Goal: Task Accomplishment & Management: Use online tool/utility

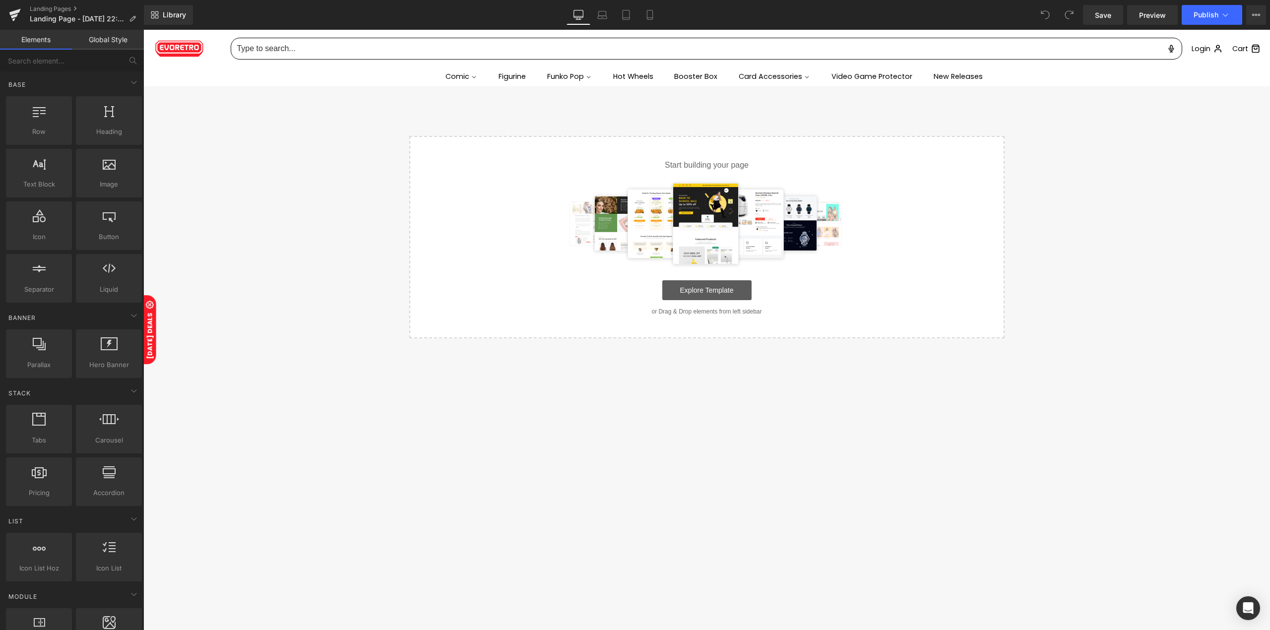
click at [676, 286] on link "Explore Template" at bounding box center [706, 290] width 89 height 20
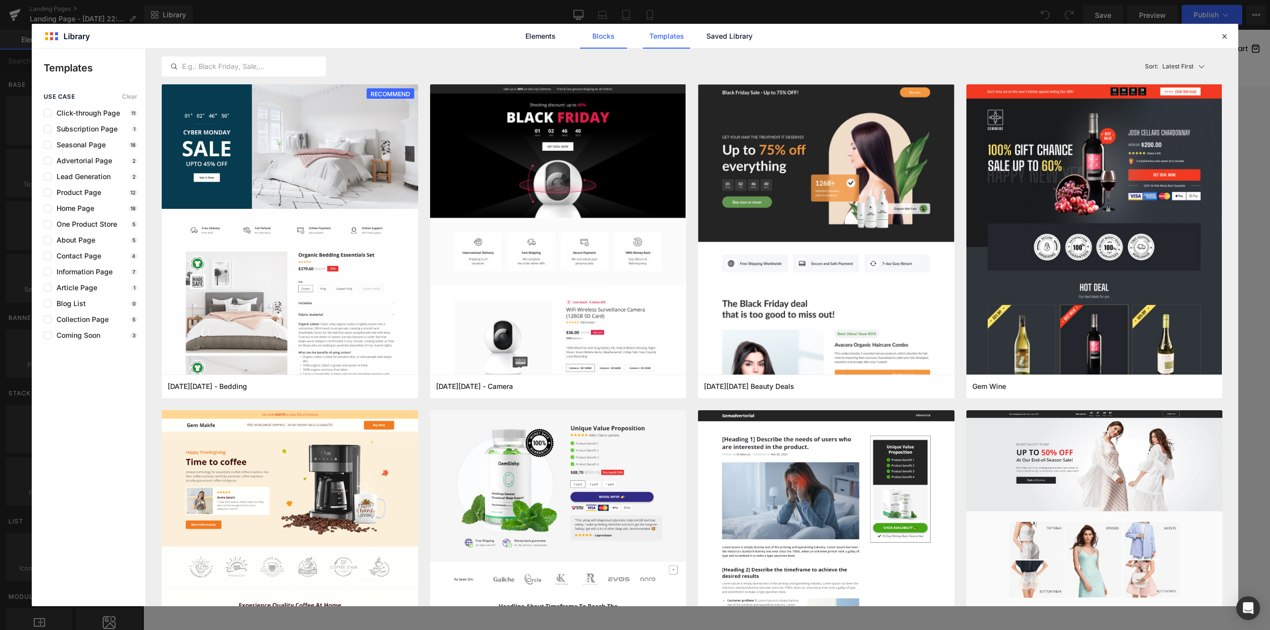
click at [617, 36] on link "Blocks" at bounding box center [603, 36] width 47 height 25
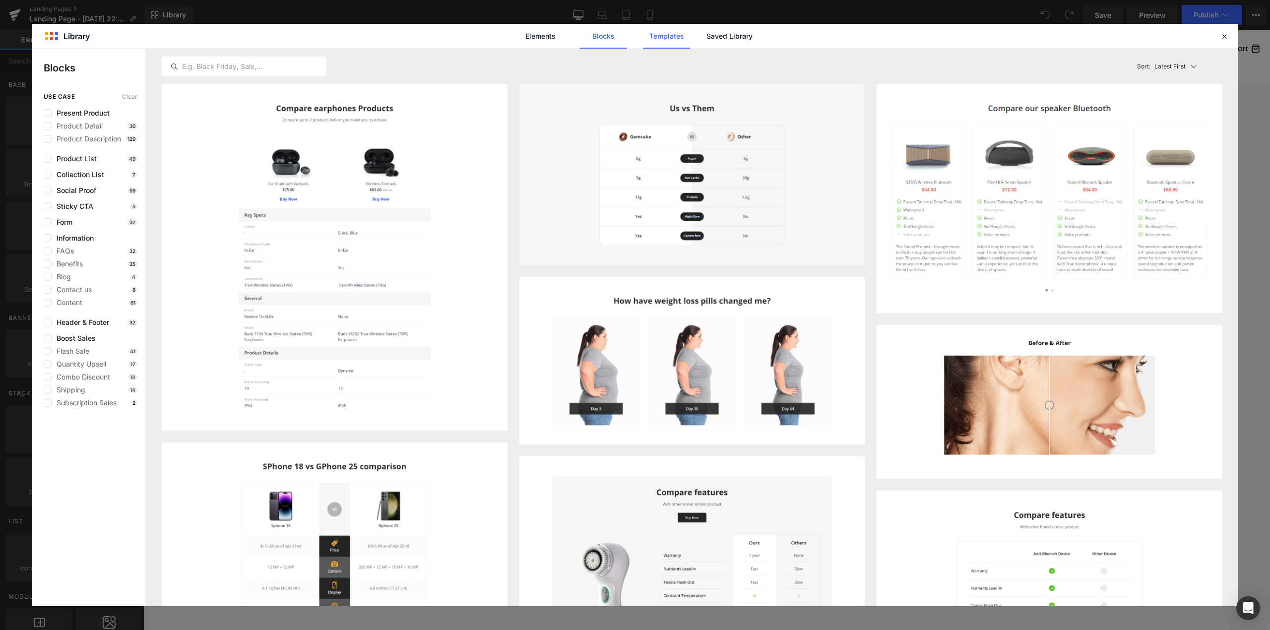
click at [654, 32] on link "Templates" at bounding box center [666, 36] width 47 height 25
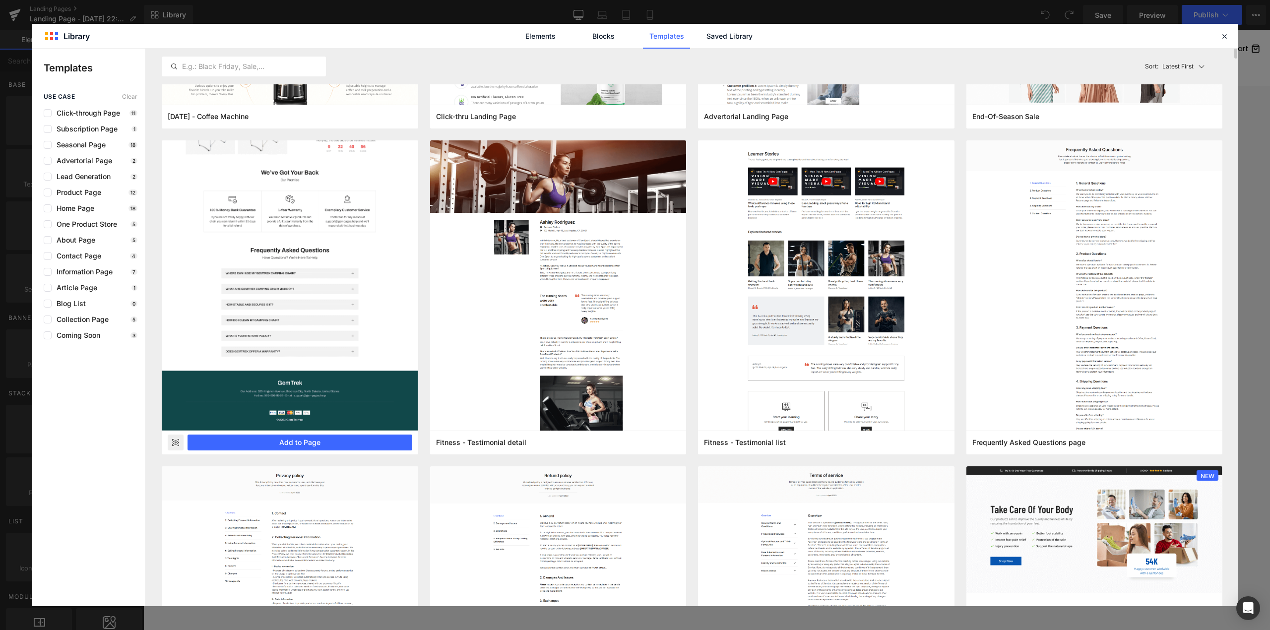
scroll to position [529, 0]
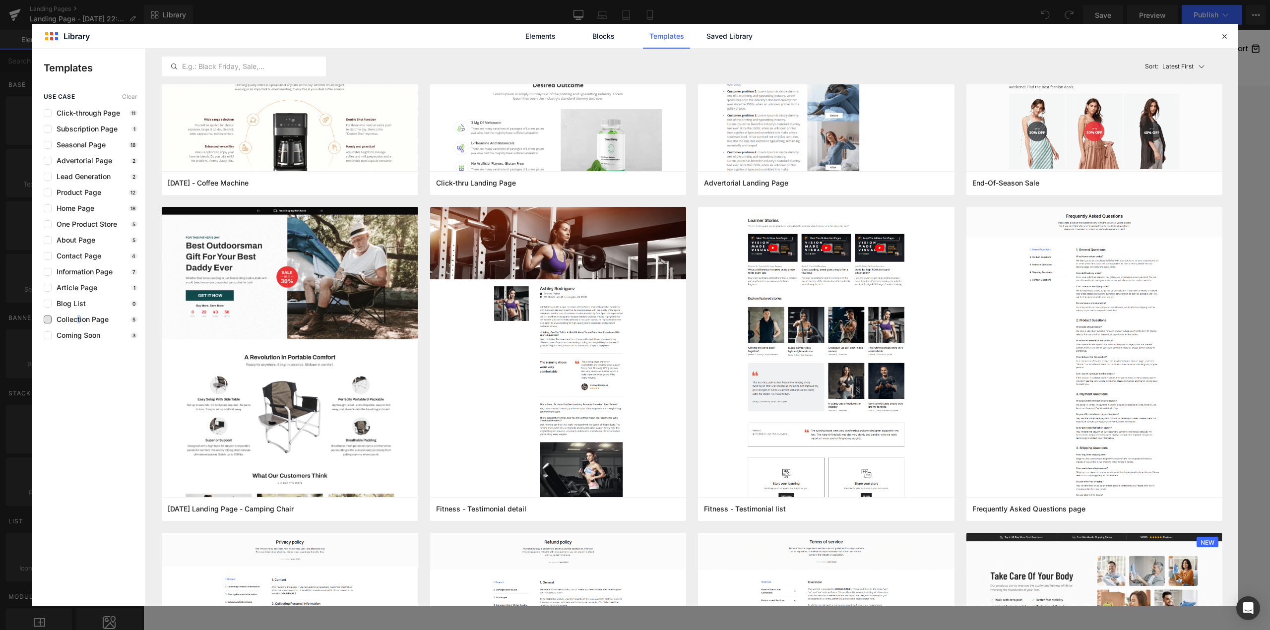
click at [78, 316] on span "Collection Page" at bounding box center [80, 320] width 57 height 8
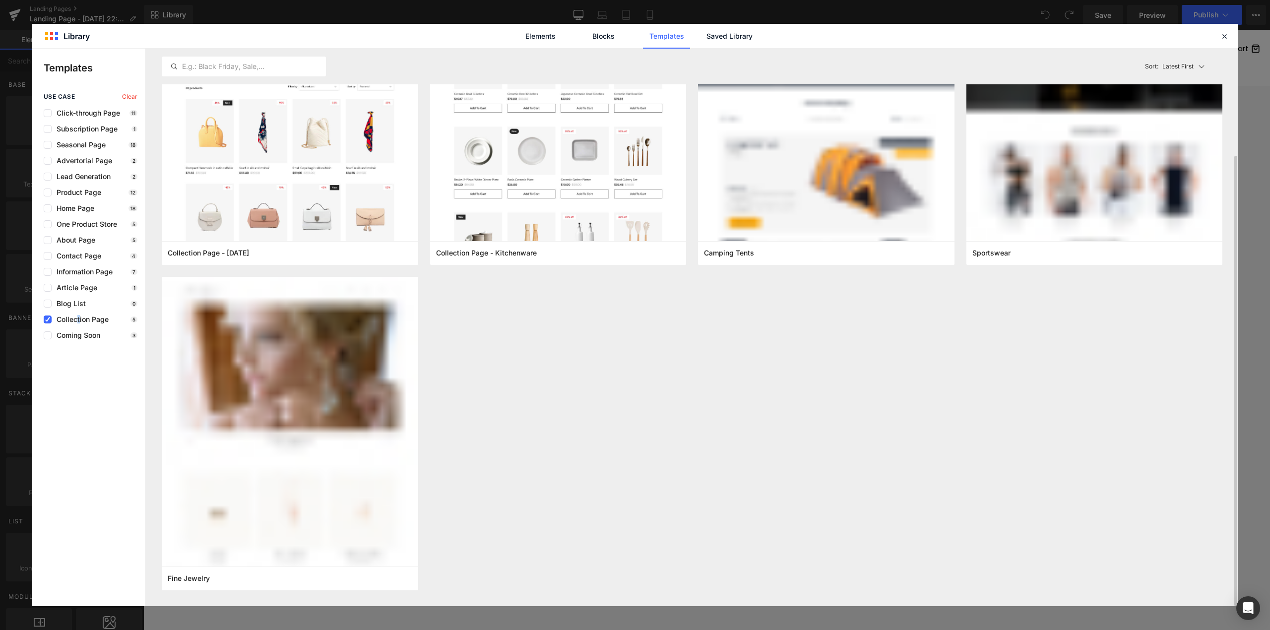
scroll to position [133, 0]
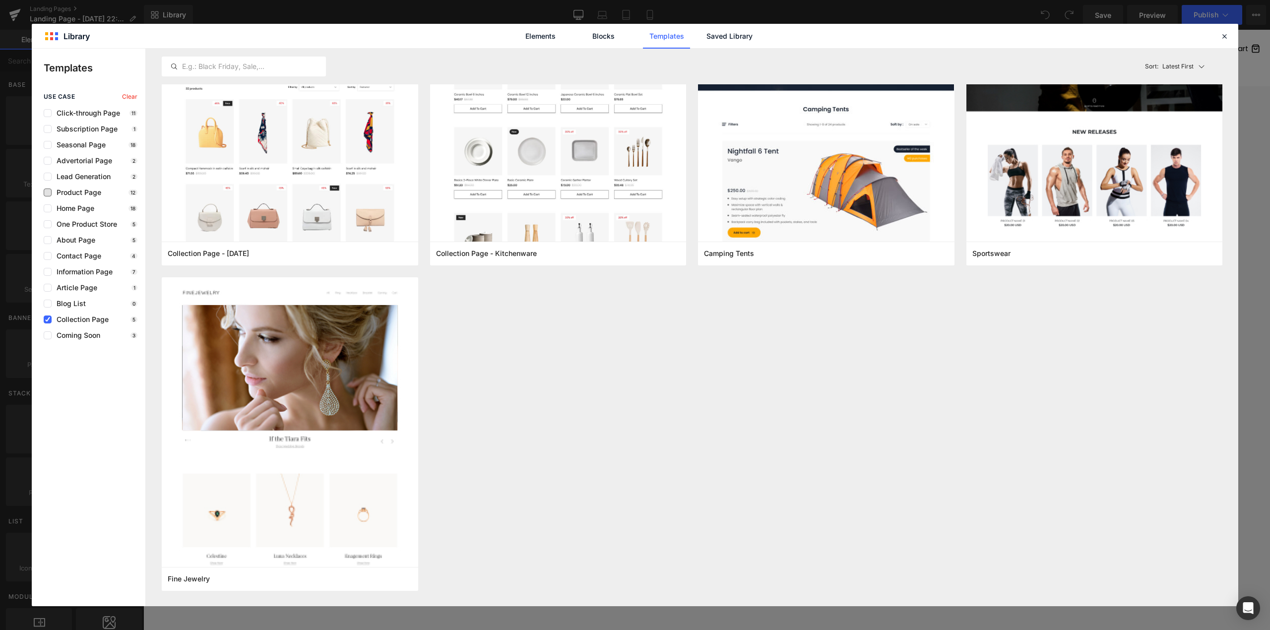
click at [86, 192] on span "Product Page" at bounding box center [77, 193] width 50 height 8
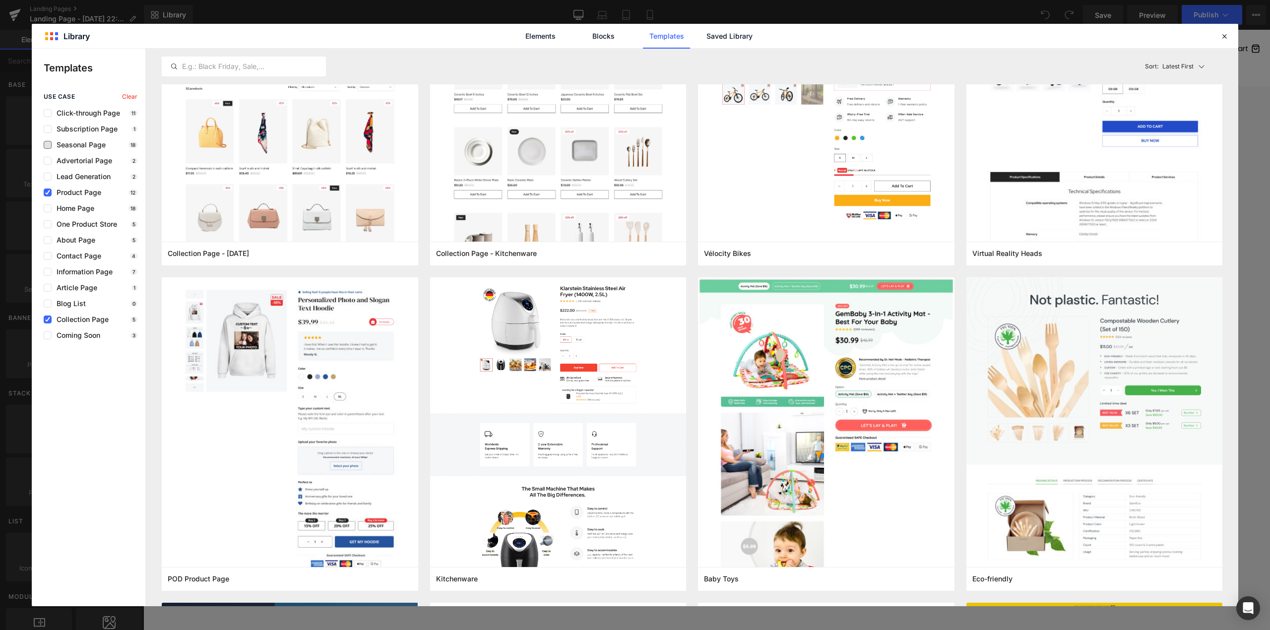
click at [81, 141] on span "Seasonal Page" at bounding box center [79, 145] width 54 height 8
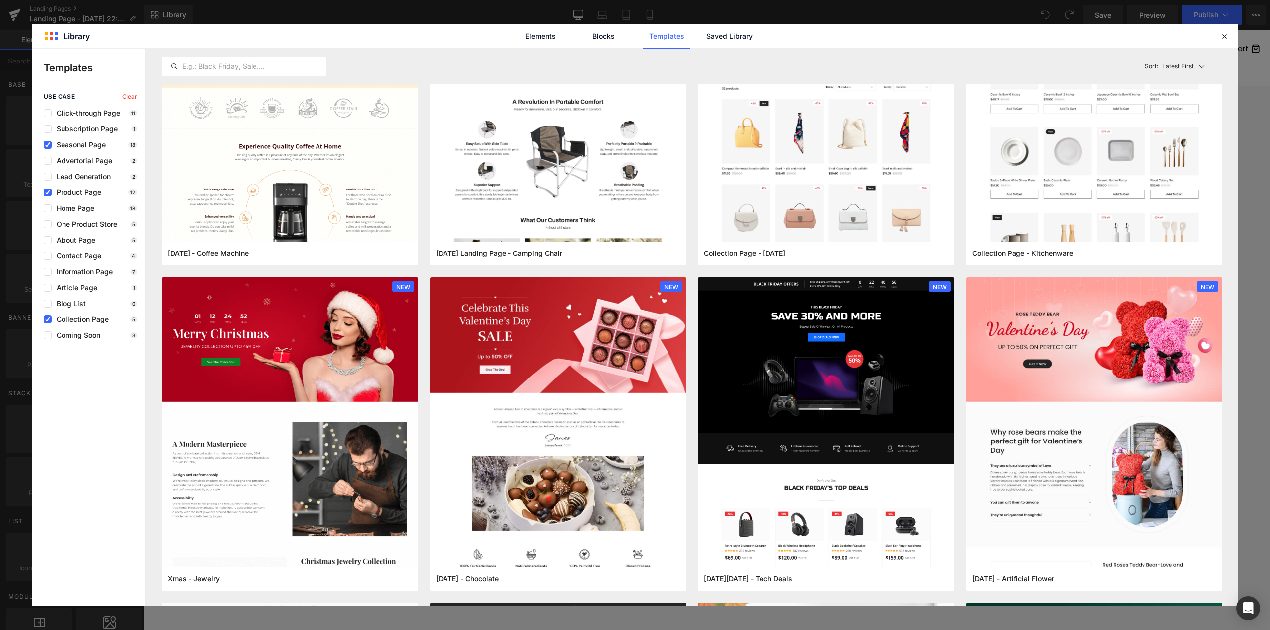
click at [50, 188] on div "use case Clear Click-through Page 11 Subscription Page 1 Seasonal Page 18 Adver…" at bounding box center [89, 216] width 114 height 246
click at [44, 195] on label at bounding box center [48, 193] width 8 height 8
click at [48, 193] on input "checkbox" at bounding box center [48, 193] width 0 height 0
click at [48, 322] on label at bounding box center [48, 320] width 8 height 8
click at [48, 320] on input "checkbox" at bounding box center [48, 320] width 0 height 0
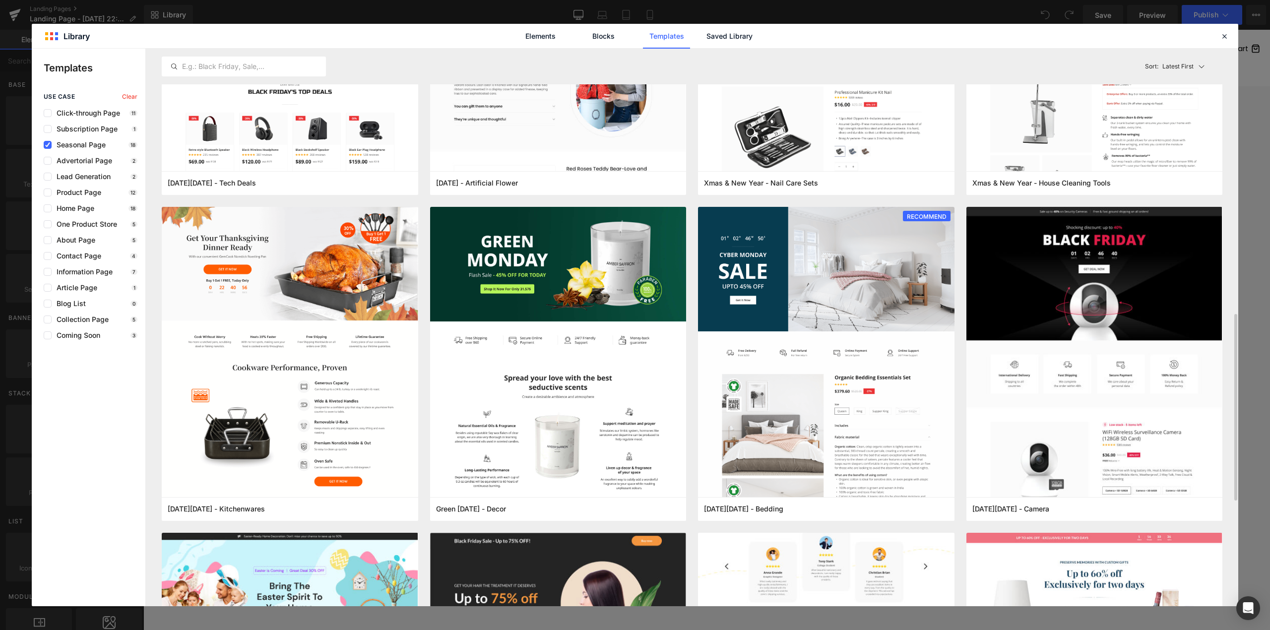
scroll to position [595, 0]
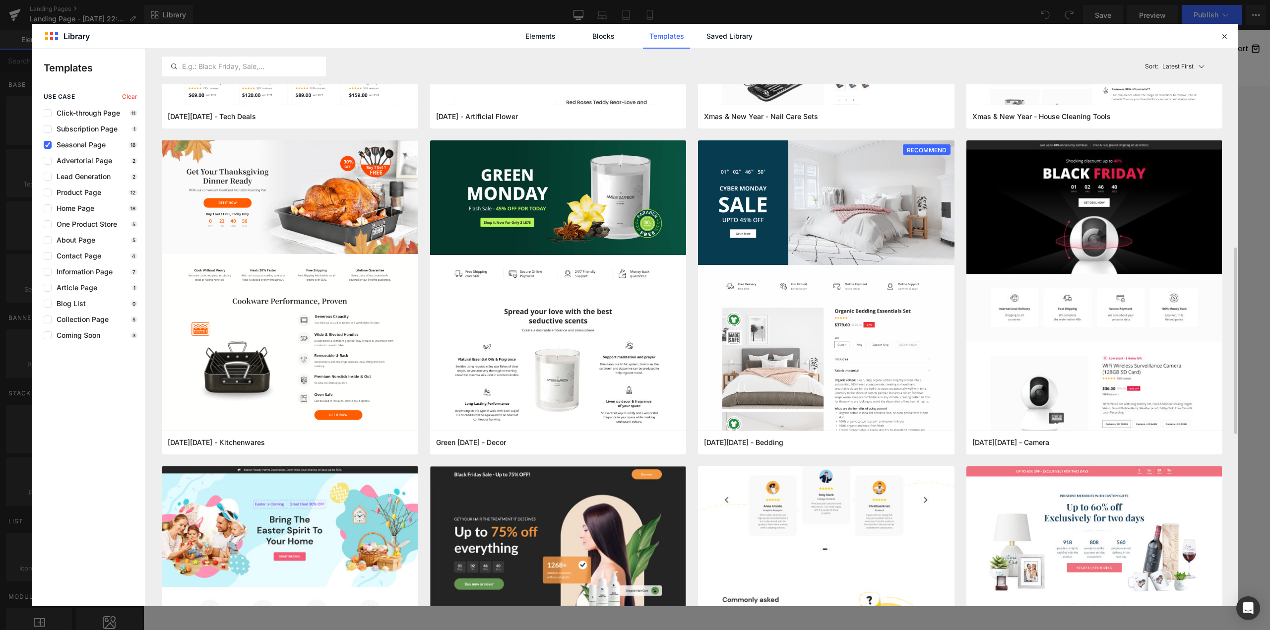
click at [804, 527] on img at bounding box center [826, 61] width 257 height 1391
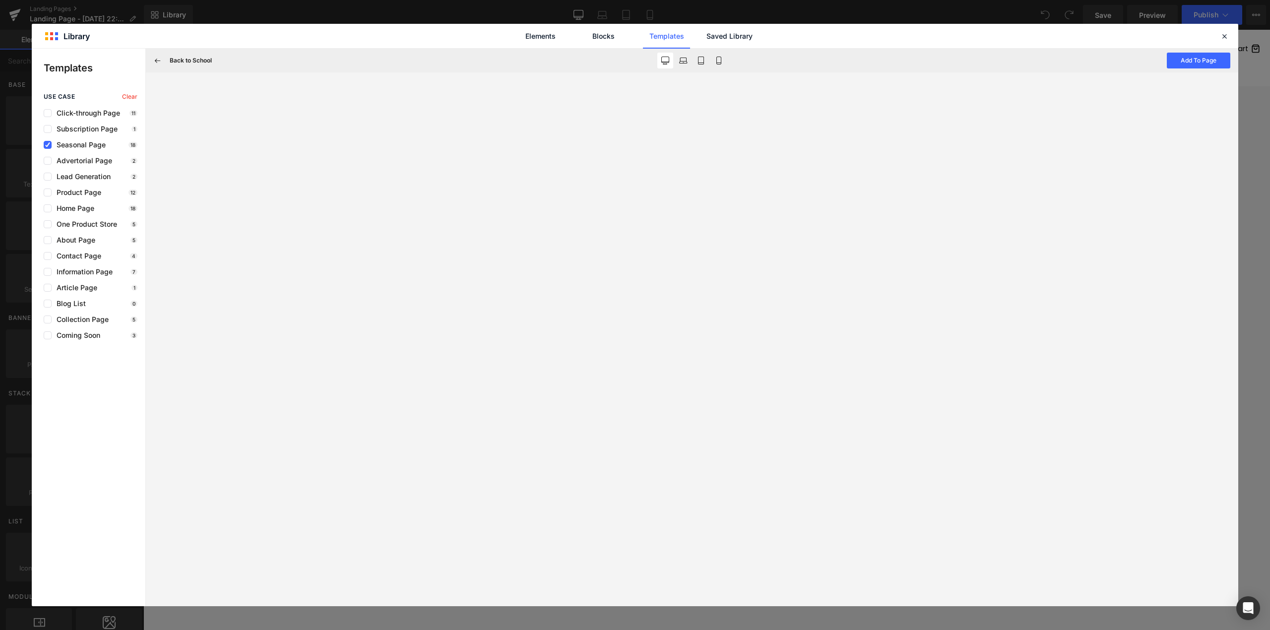
click at [135, 98] on span "Clear" at bounding box center [129, 96] width 15 height 7
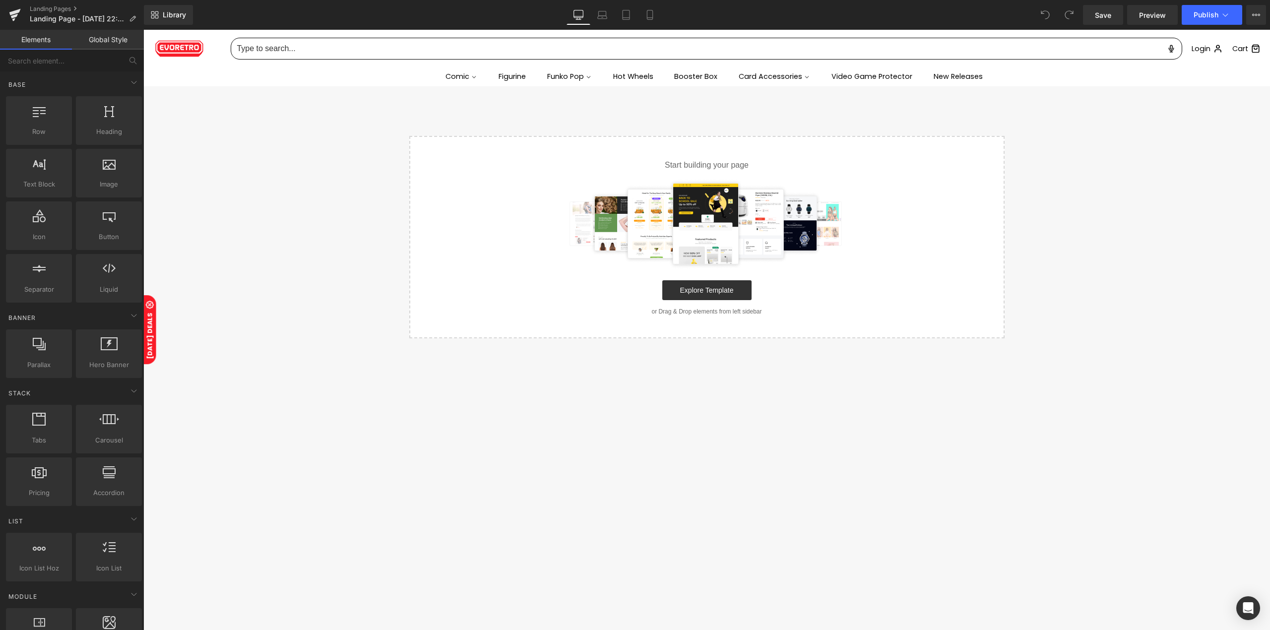
click at [693, 213] on img at bounding box center [707, 223] width 289 height 89
click at [715, 288] on link "Explore Template" at bounding box center [706, 290] width 89 height 20
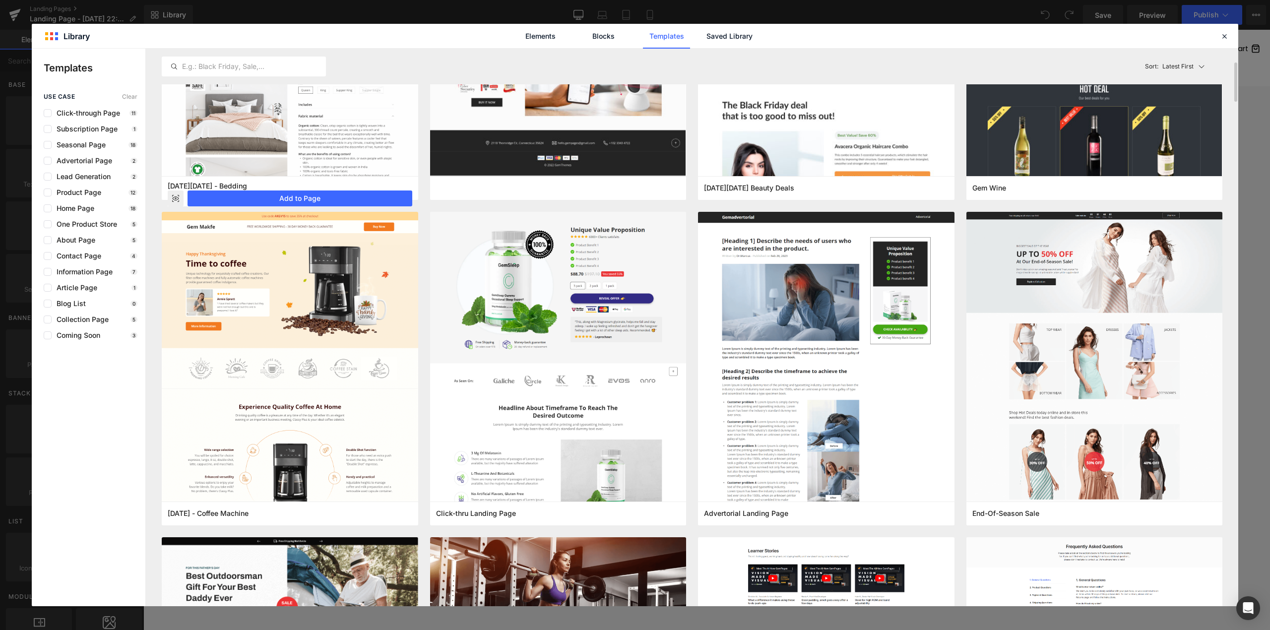
scroll to position [66, 0]
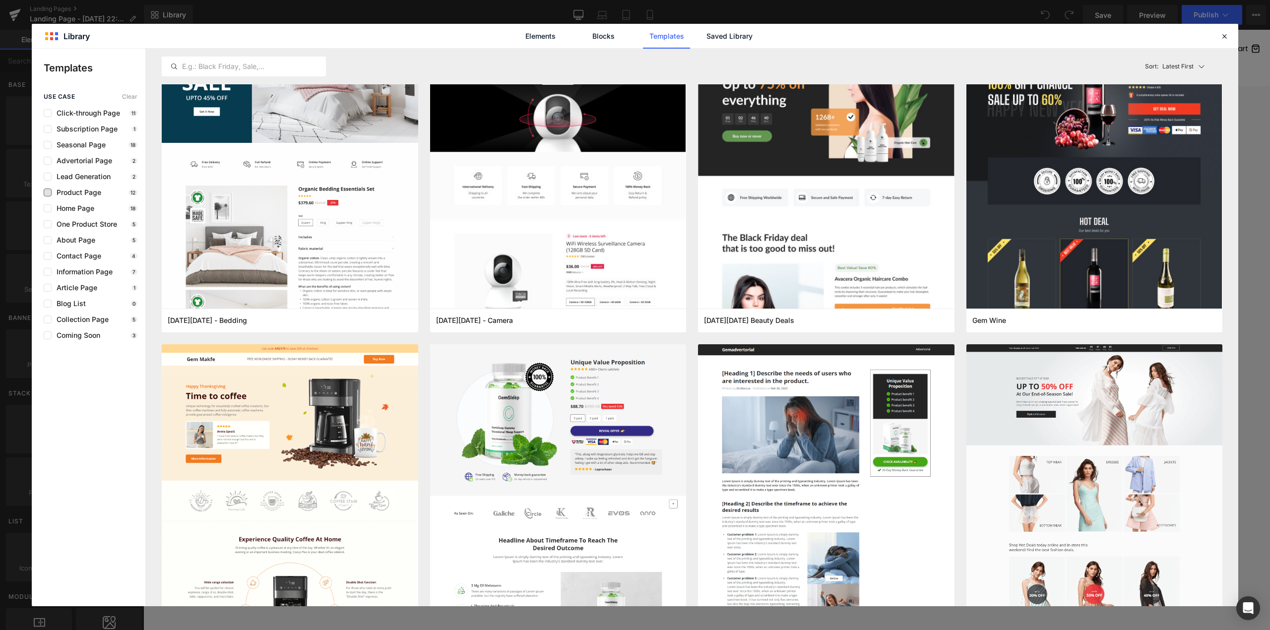
click at [66, 195] on span "Product Page" at bounding box center [77, 193] width 50 height 8
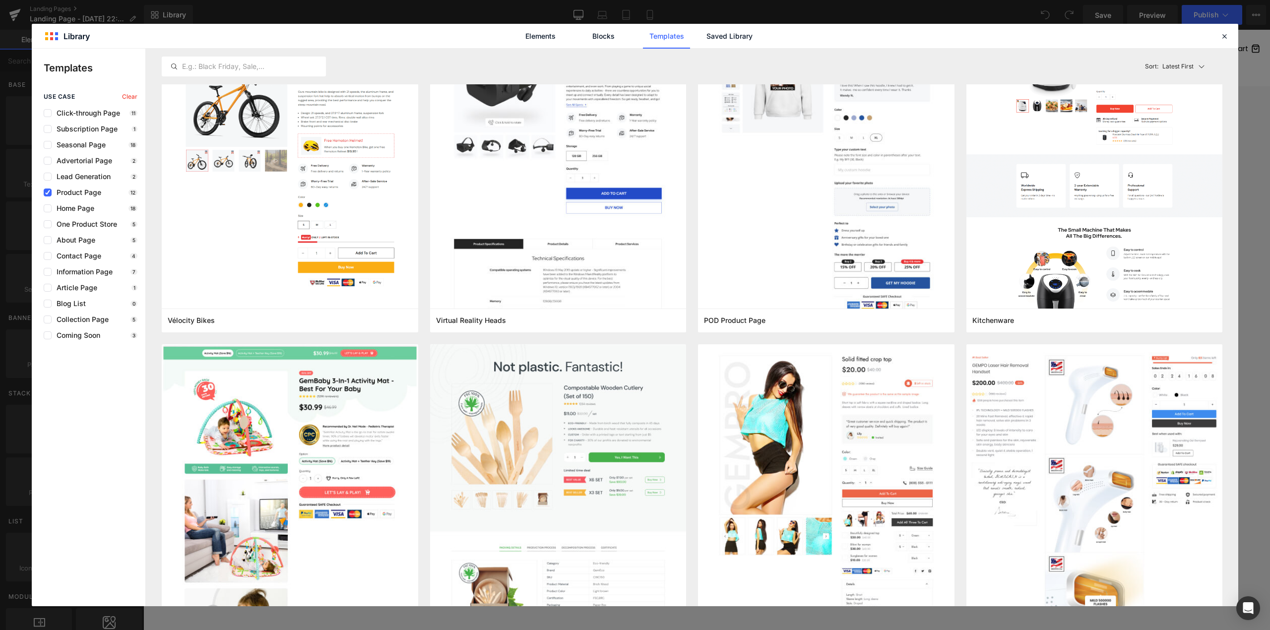
click at [66, 195] on span "Product Page" at bounding box center [77, 193] width 50 height 8
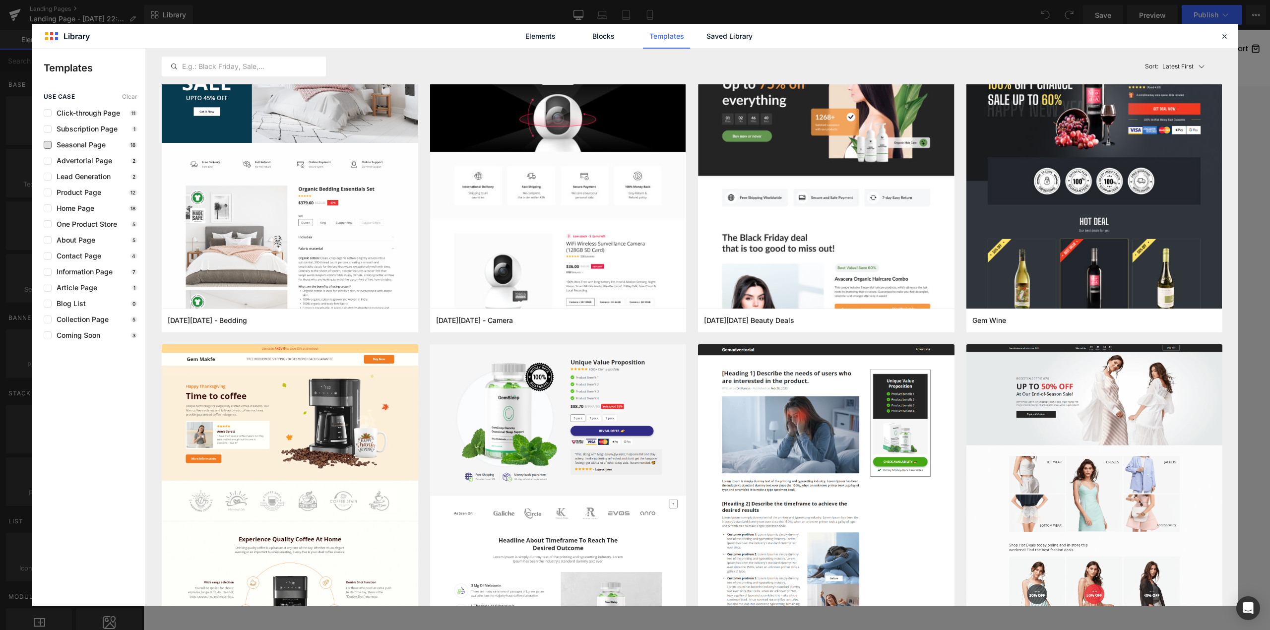
click at [71, 141] on span "Seasonal Page" at bounding box center [79, 145] width 54 height 8
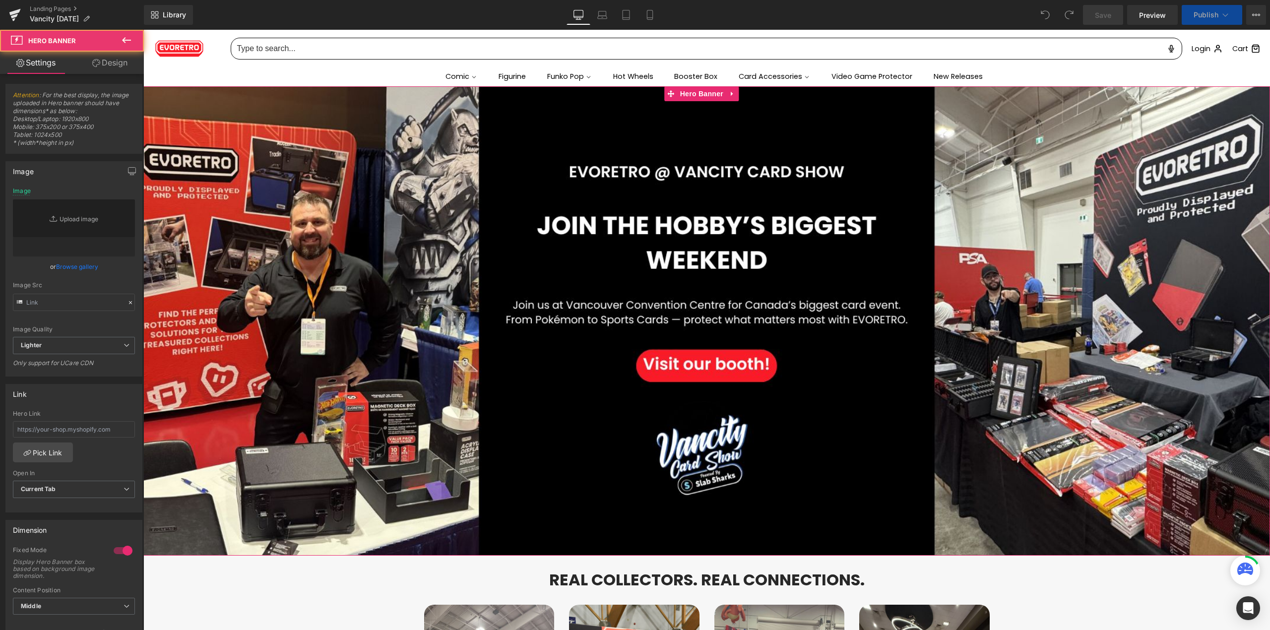
click at [675, 370] on div at bounding box center [706, 320] width 1127 height 469
type input "https://cdn.shopify.com/s/files/1/0042/2795/6809/files/Vancity_Card_Show_69b3a0…"
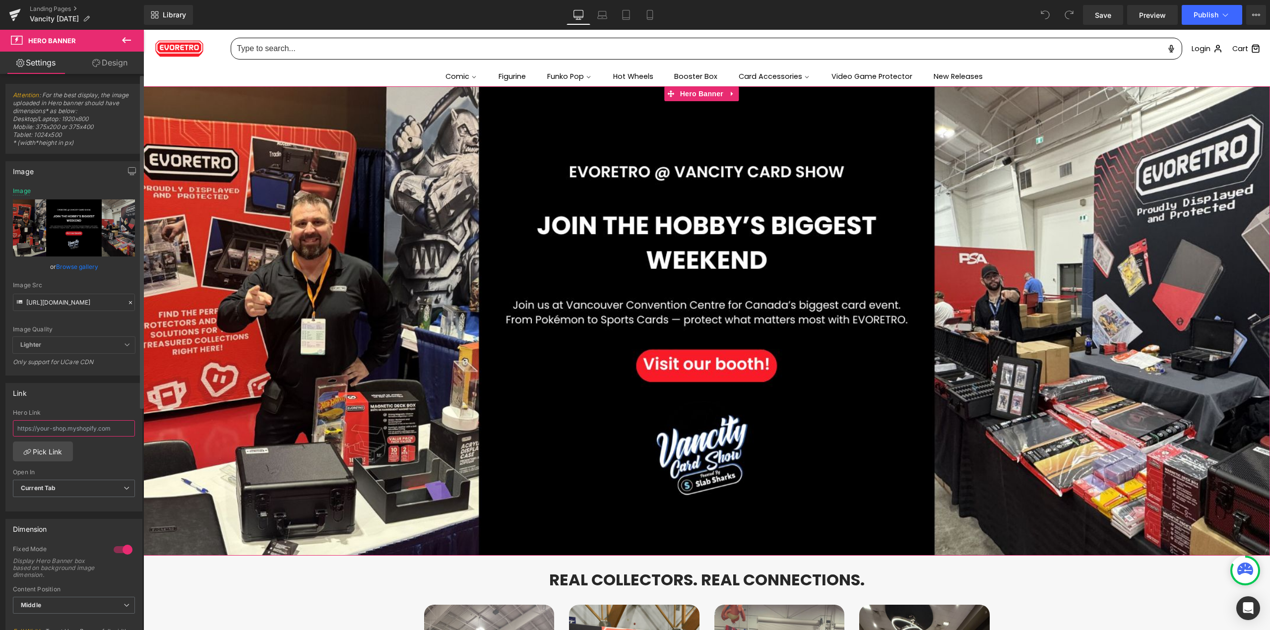
click at [50, 428] on input "text" at bounding box center [74, 428] width 122 height 16
type input "https://www.vancityshow.com/"
click at [1116, 9] on link "Save" at bounding box center [1103, 15] width 40 height 20
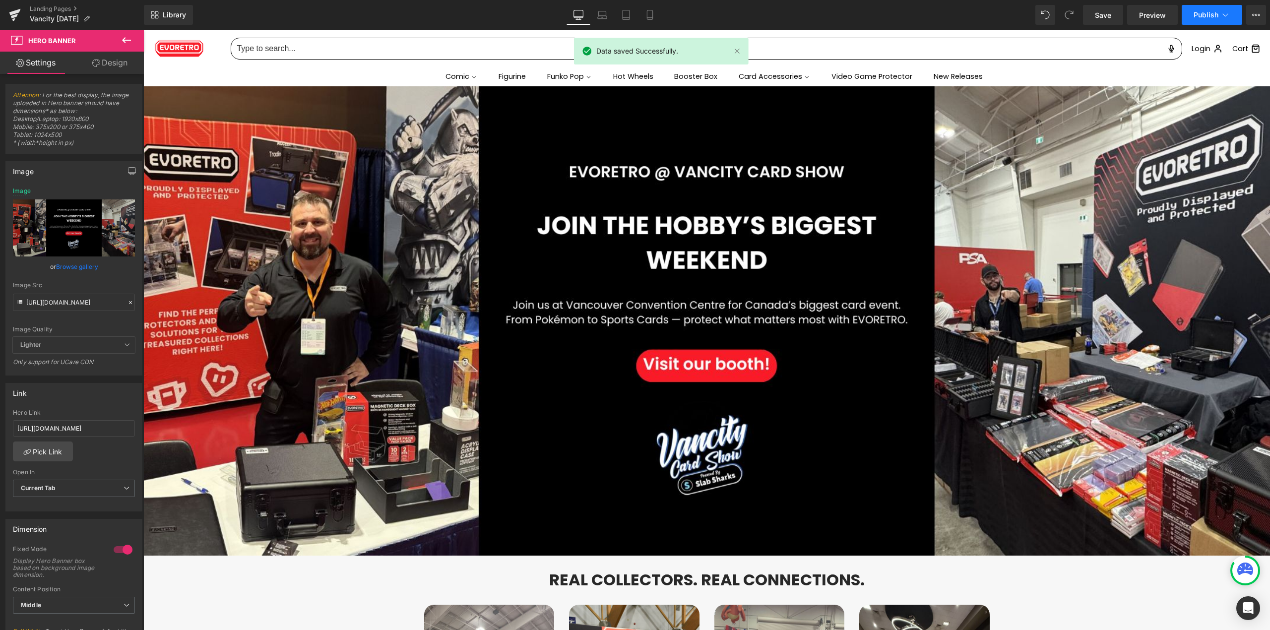
click at [1201, 18] on span "Publish" at bounding box center [1206, 15] width 25 height 8
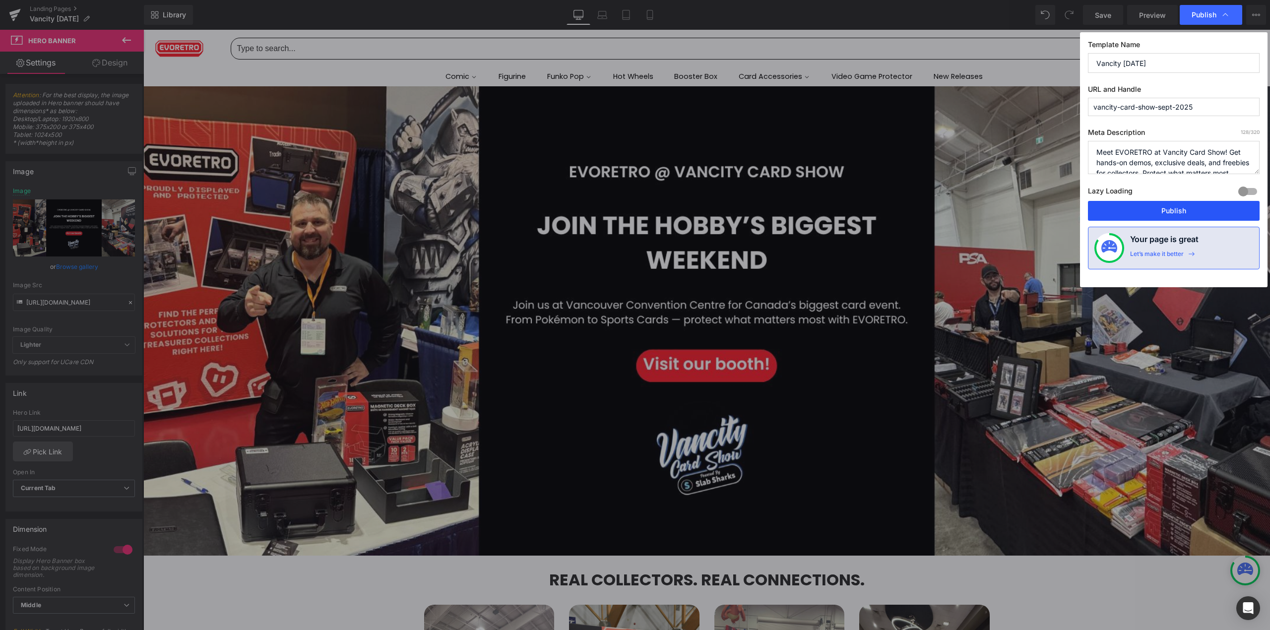
click at [1178, 205] on button "Publish" at bounding box center [1174, 211] width 172 height 20
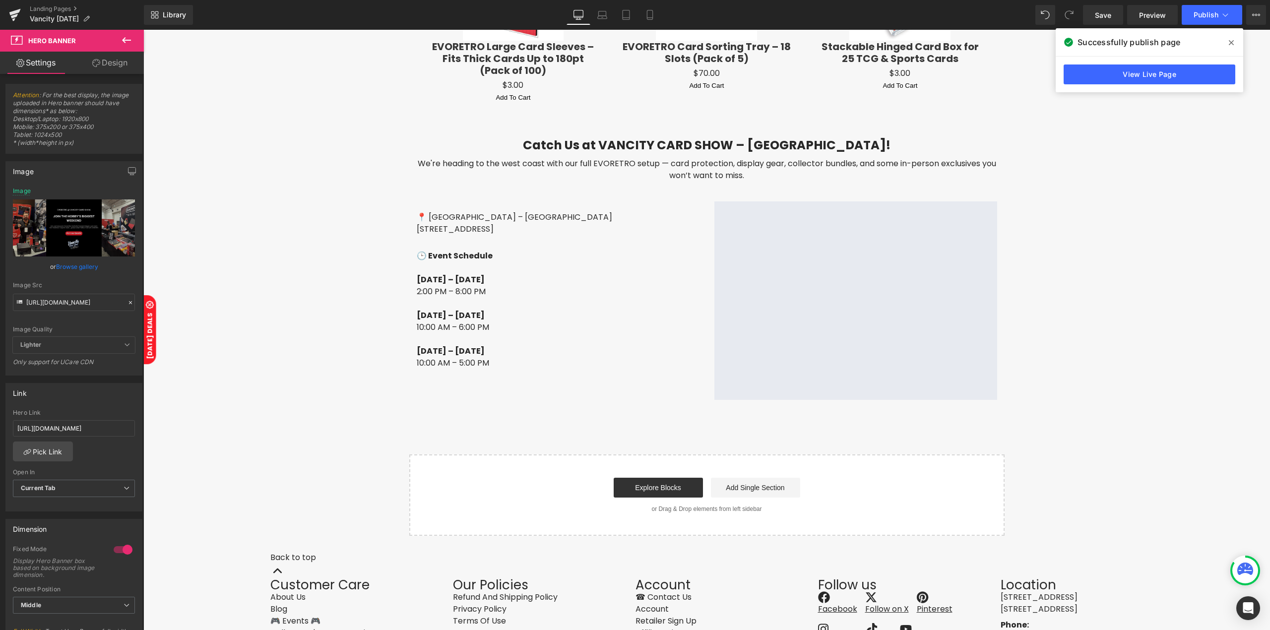
scroll to position [1735, 0]
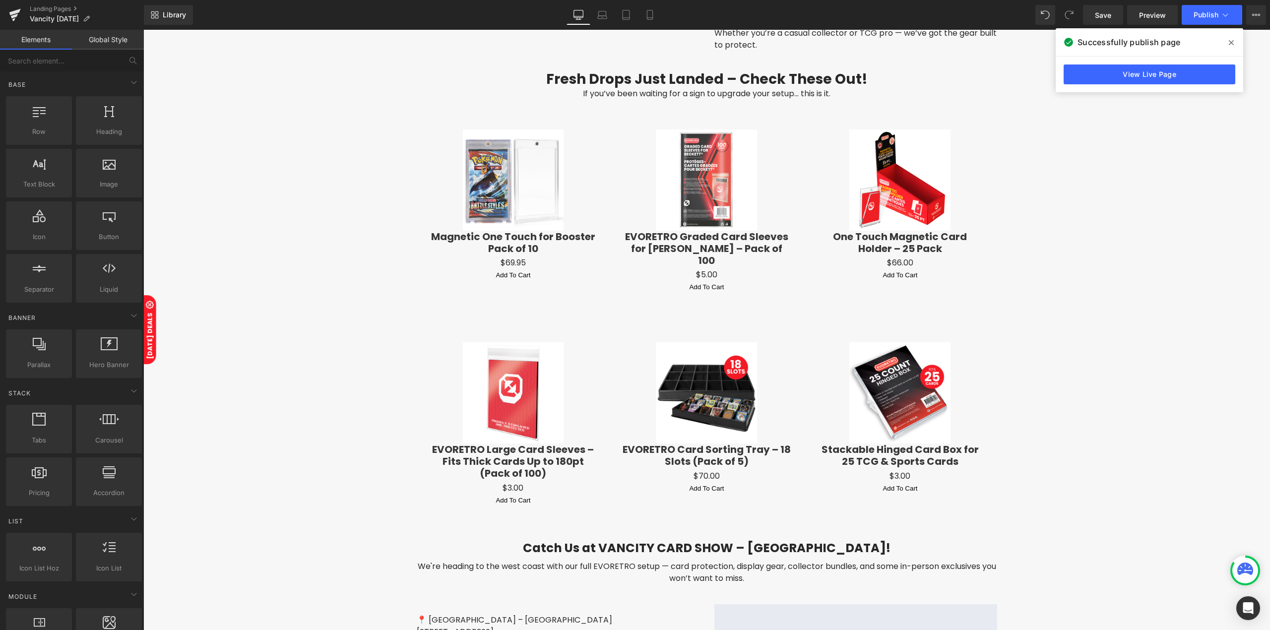
scroll to position [1272, 0]
